Goal: Information Seeking & Learning: Learn about a topic

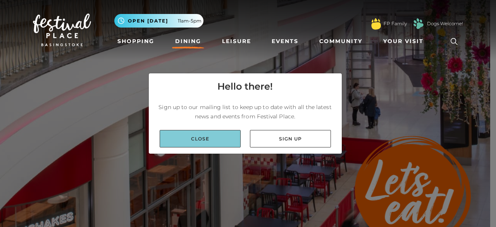
click at [217, 136] on link "Close" at bounding box center [200, 138] width 81 height 17
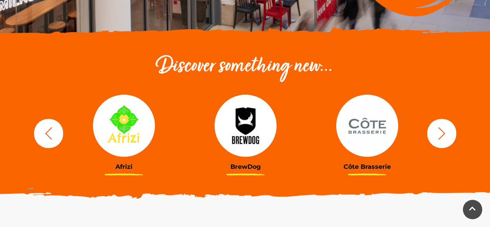
scroll to position [271, 0]
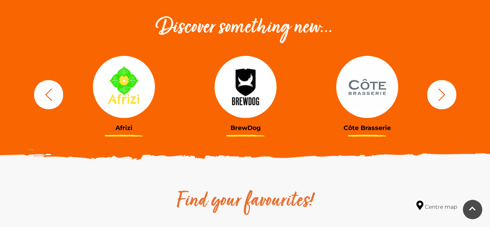
click at [372, 85] on img at bounding box center [367, 87] width 62 height 62
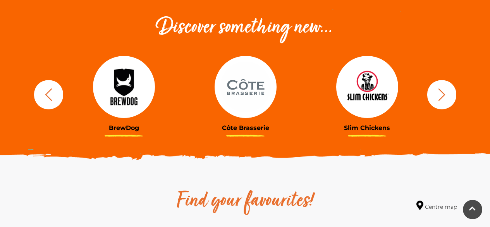
click at [129, 119] on link "BrewDog" at bounding box center [124, 94] width 110 height 76
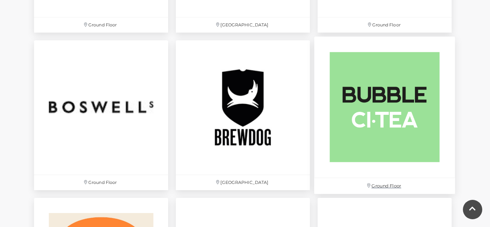
scroll to position [658, 0]
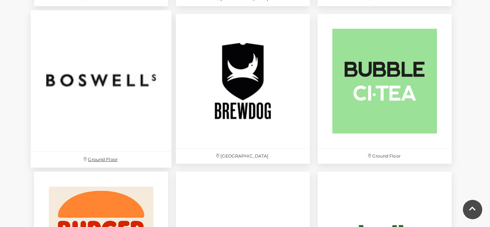
click at [122, 79] on img at bounding box center [101, 80] width 141 height 141
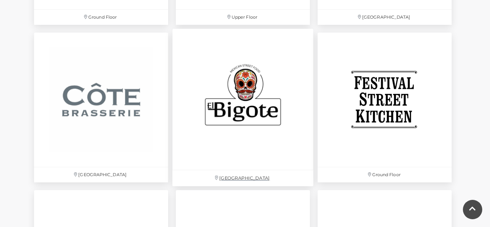
scroll to position [1278, 0]
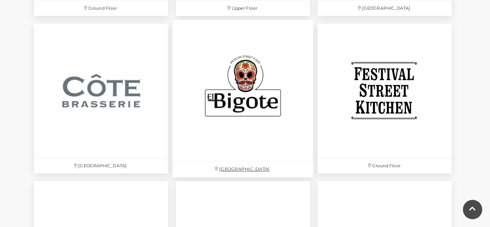
click at [237, 102] on img at bounding box center [242, 90] width 141 height 141
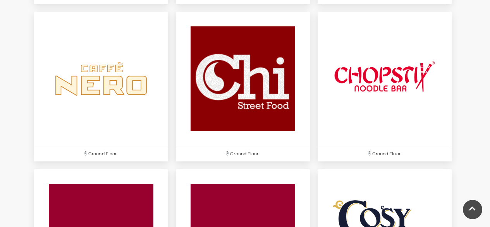
scroll to position [1007, 0]
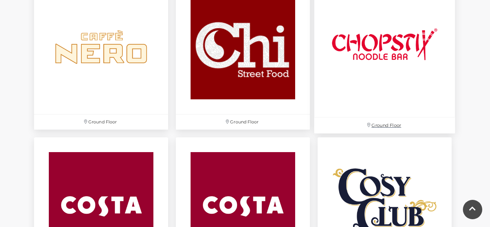
click at [392, 41] on img at bounding box center [384, 46] width 141 height 141
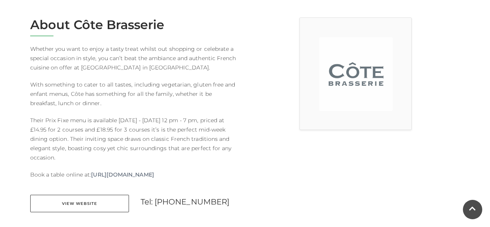
scroll to position [232, 0]
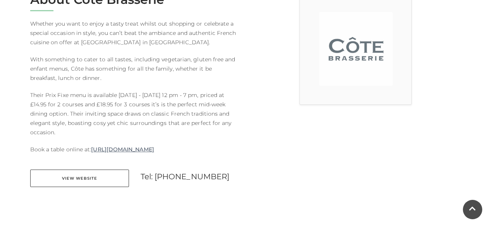
click at [154, 148] on link "[URL][DOMAIN_NAME]" at bounding box center [122, 148] width 63 height 9
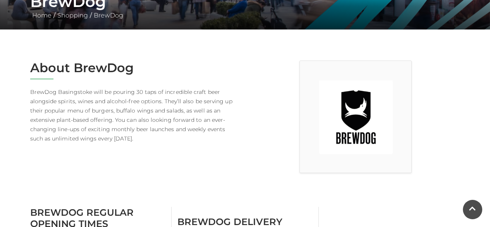
scroll to position [155, 0]
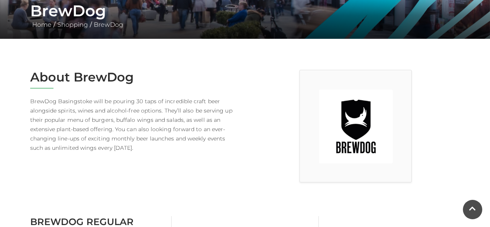
click at [357, 145] on img at bounding box center [356, 126] width 74 height 74
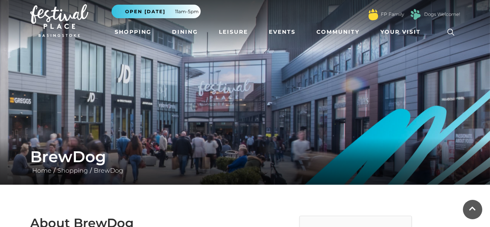
scroll to position [0, 0]
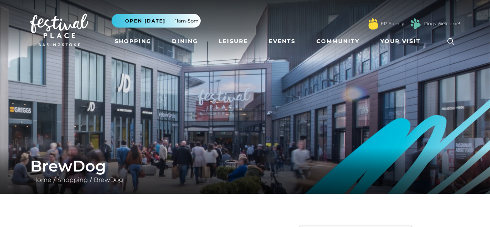
scroll to position [3, 0]
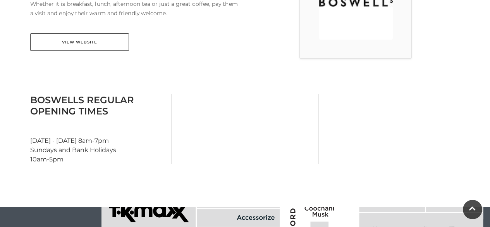
scroll to position [271, 0]
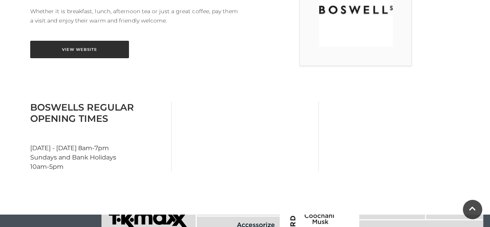
click at [88, 51] on link "View Website" at bounding box center [79, 49] width 99 height 17
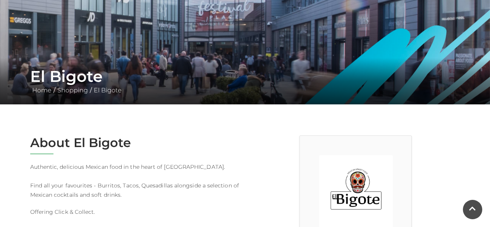
scroll to position [155, 0]
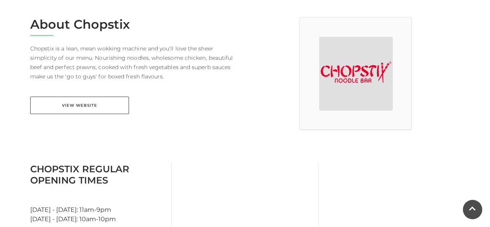
scroll to position [232, 0]
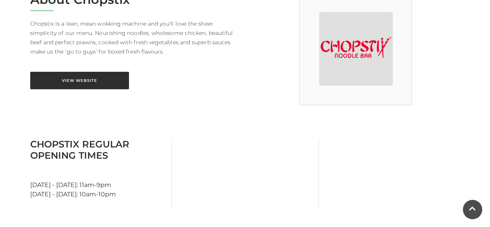
click at [79, 77] on link "View Website" at bounding box center [79, 80] width 99 height 17
